Goal: Task Accomplishment & Management: Use online tool/utility

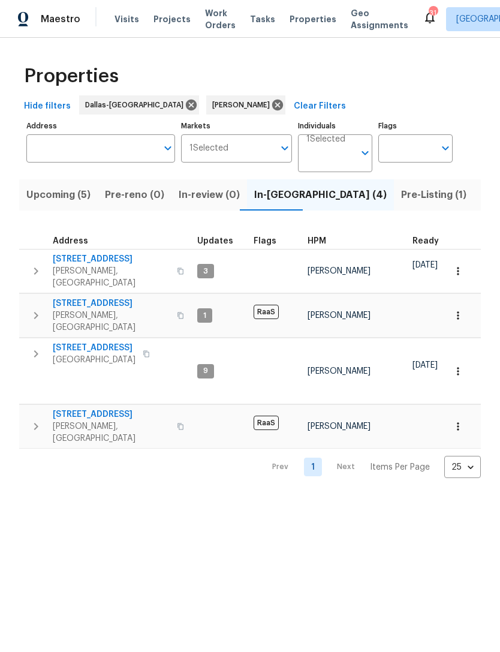
click at [134, 15] on span "Visits" at bounding box center [127, 19] width 25 height 12
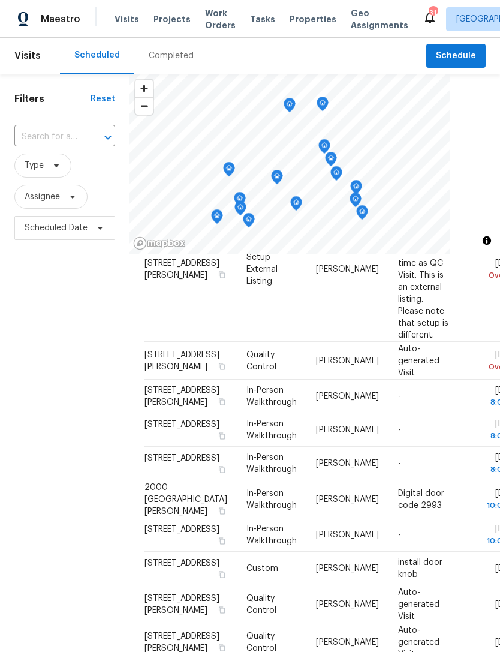
scroll to position [324, 0]
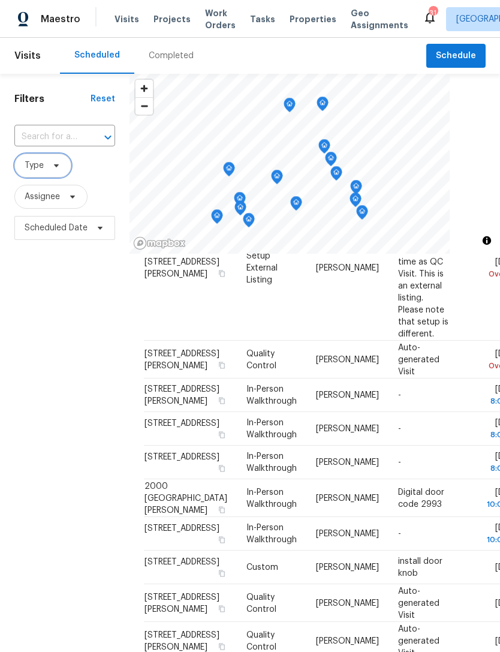
click at [49, 169] on span at bounding box center [54, 166] width 13 height 10
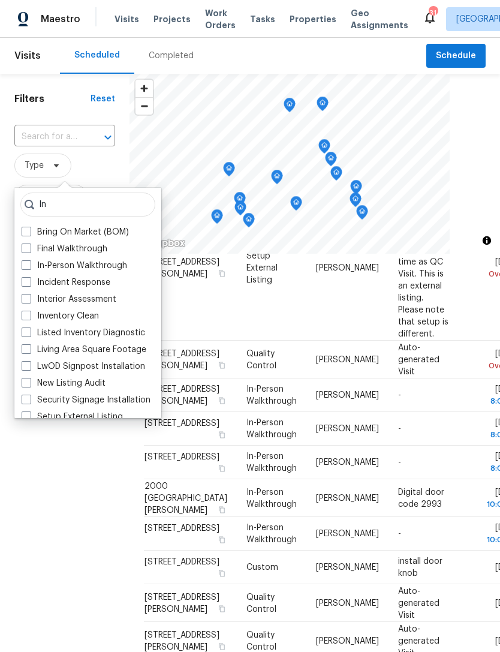
type input "In"
click at [81, 269] on label "In-Person Walkthrough" at bounding box center [75, 266] width 106 height 12
click at [29, 267] on input "In-Person Walkthrough" at bounding box center [26, 264] width 8 height 8
checkbox input "true"
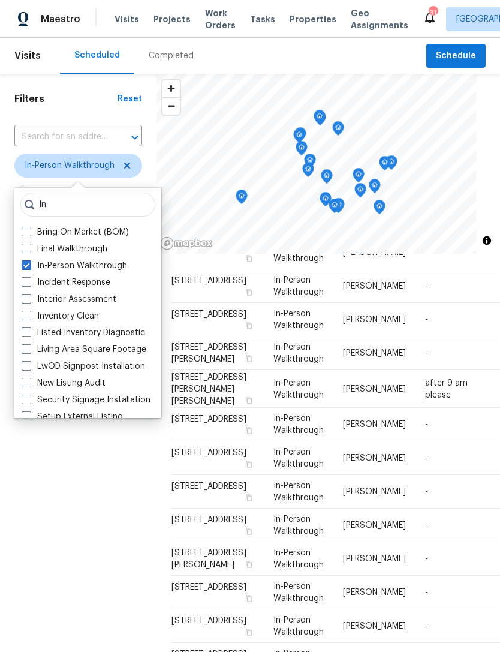
click at [91, 576] on div "Filters Reset ​ In-Person Walkthrough Assignee Scheduled Date" at bounding box center [78, 425] width 157 height 702
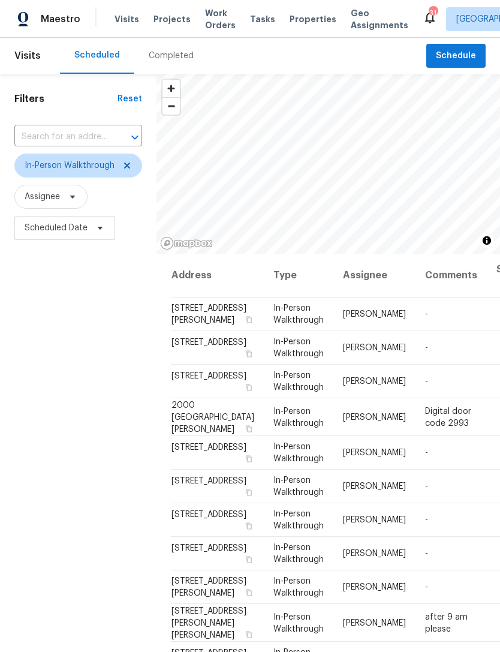
click at [205, 20] on span "Work Orders" at bounding box center [220, 19] width 31 height 24
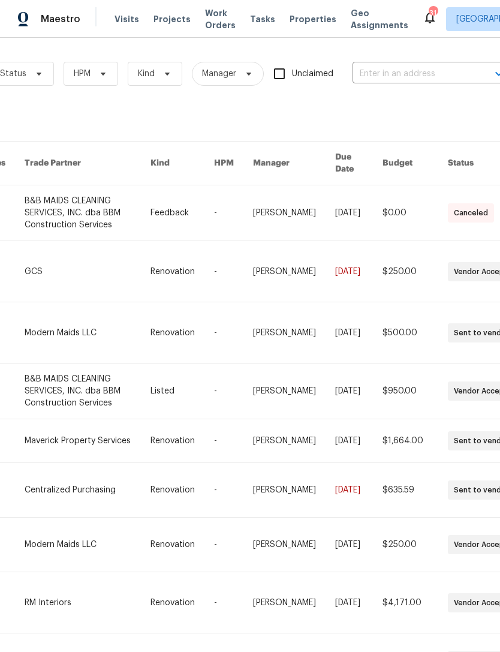
scroll to position [0, 182]
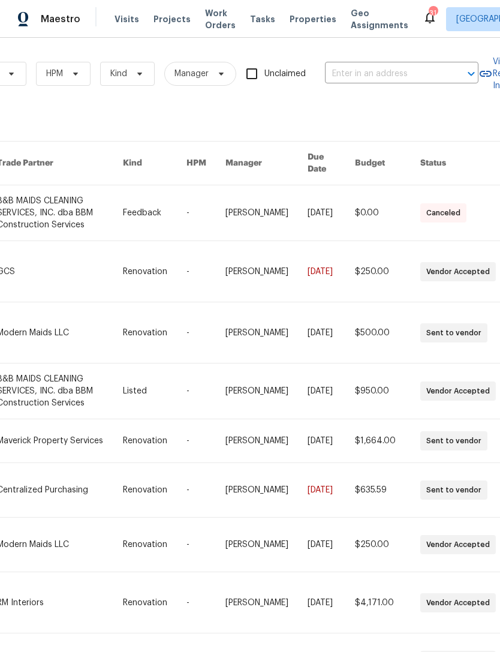
click at [417, 70] on input "text" at bounding box center [385, 74] width 120 height 19
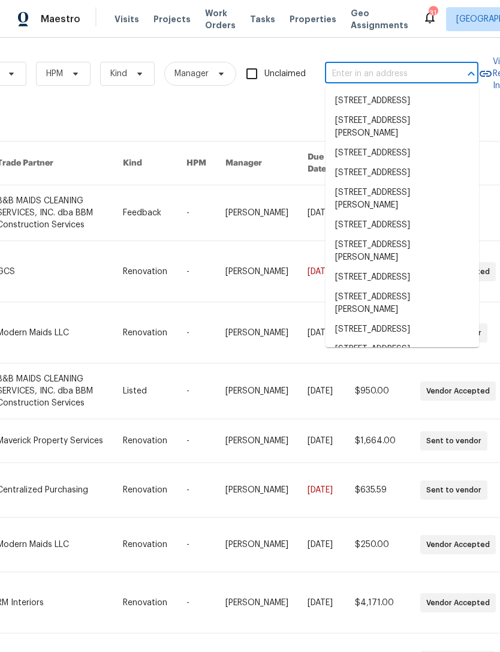
click at [379, 73] on input "text" at bounding box center [385, 74] width 120 height 19
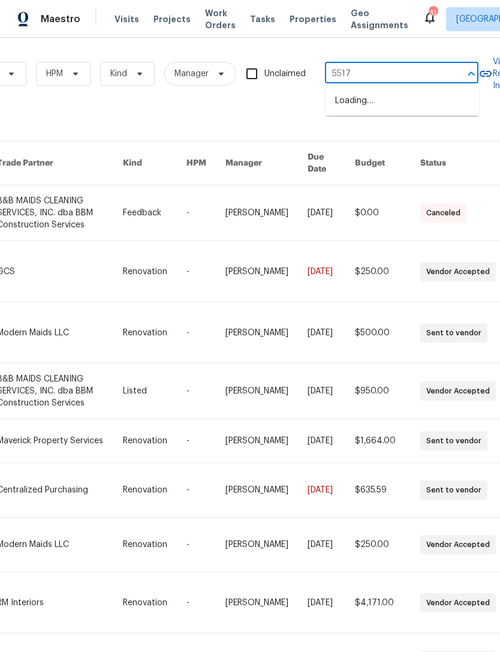
type input "5517 g"
click at [392, 112] on li "5517 Grove Cove Dr, McKinney, TX 75071" at bounding box center [403, 107] width 154 height 32
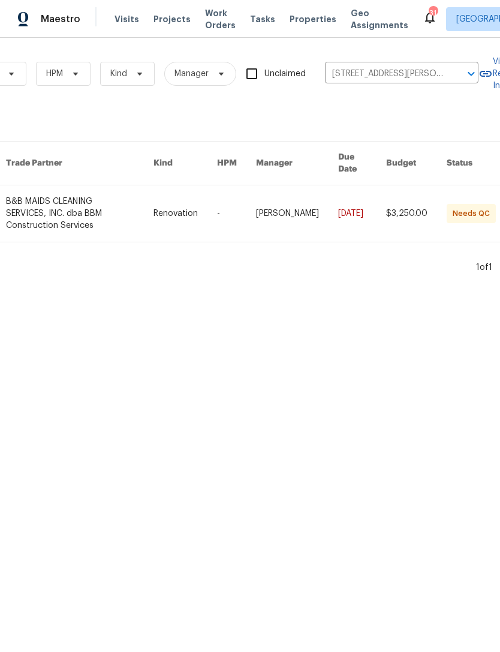
click at [83, 202] on link at bounding box center [79, 213] width 147 height 56
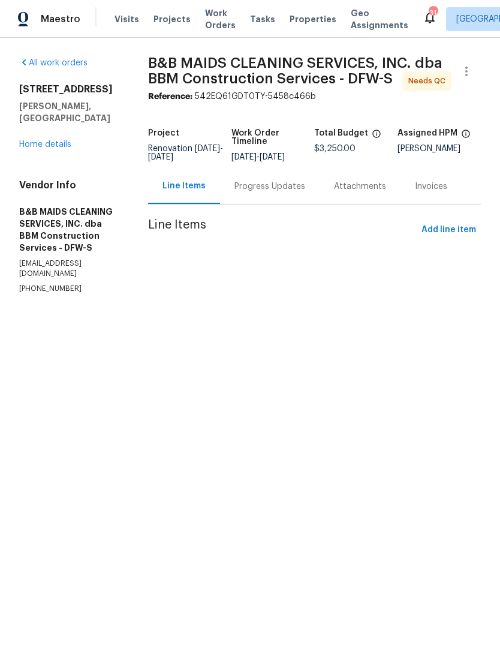
click at [56, 140] on link "Home details" at bounding box center [45, 144] width 52 height 8
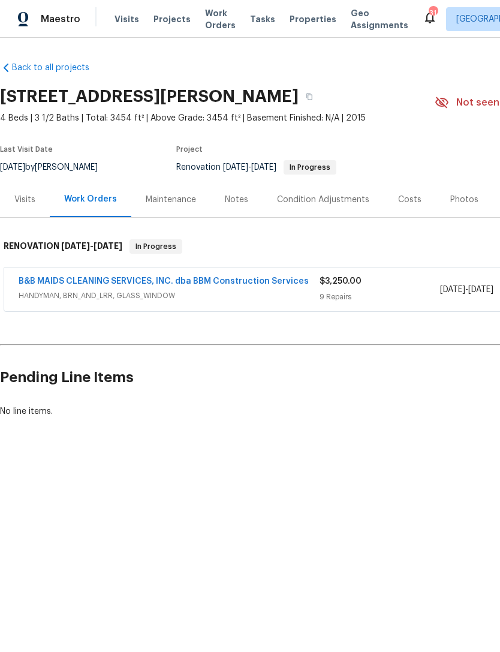
click at [461, 193] on div "Photos" at bounding box center [464, 199] width 57 height 35
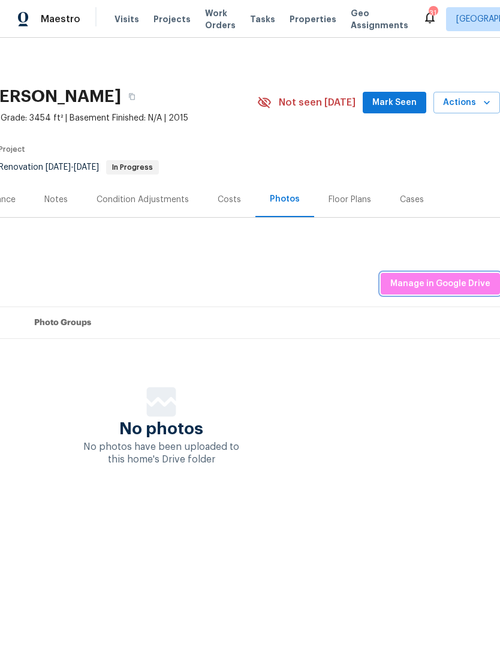
click at [458, 283] on span "Manage in Google Drive" at bounding box center [440, 283] width 100 height 15
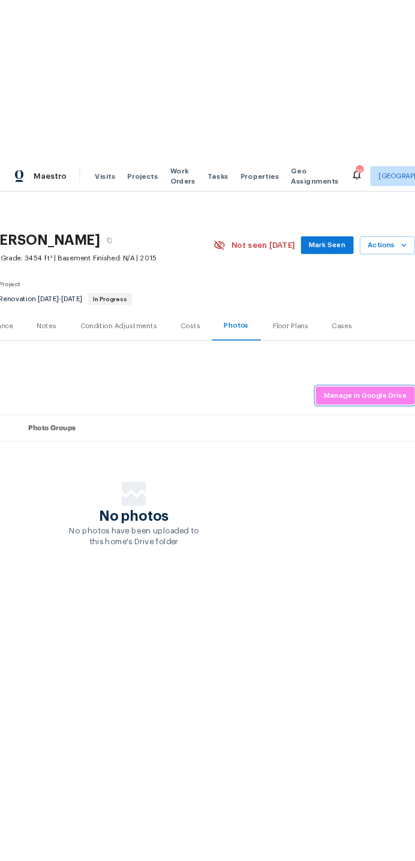
scroll to position [0, 178]
